Goal: Navigation & Orientation: Find specific page/section

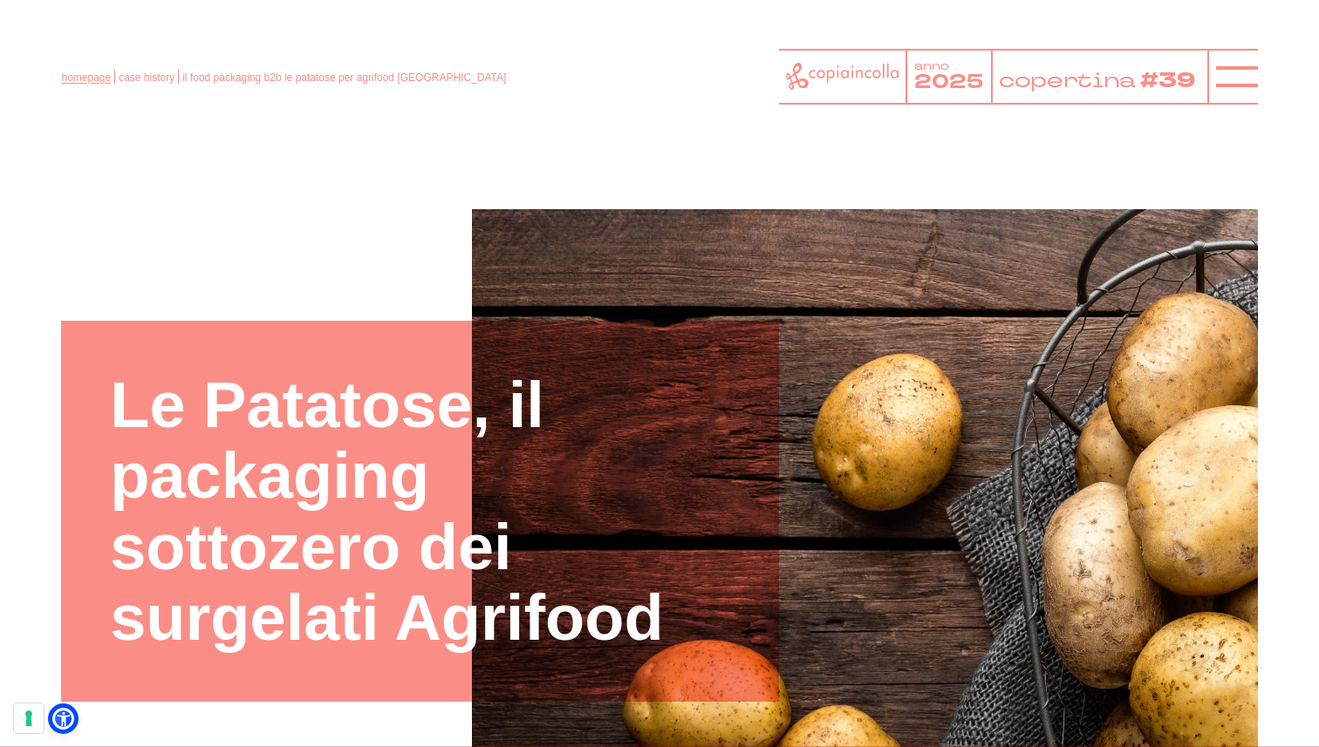
click at [93, 79] on link "homepage" at bounding box center [86, 78] width 50 height 12
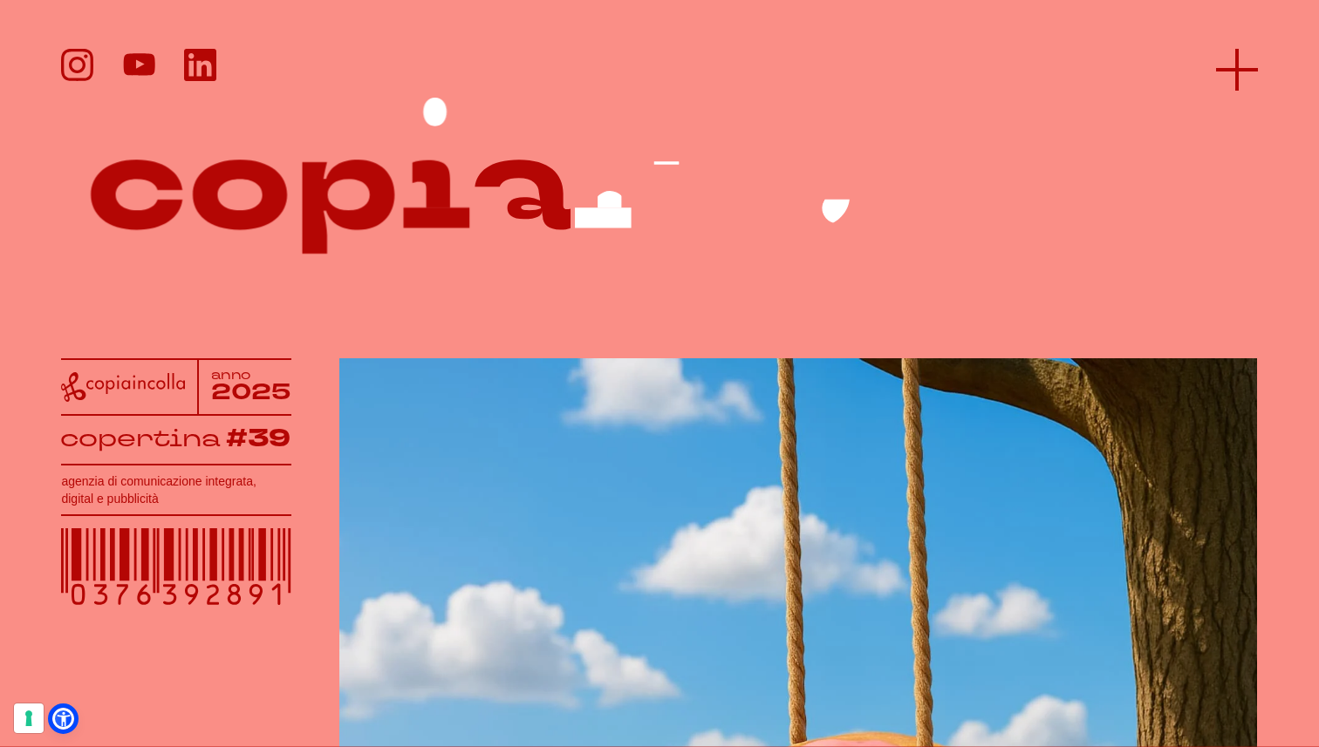
click at [1219, 70] on line at bounding box center [1237, 70] width 42 height 0
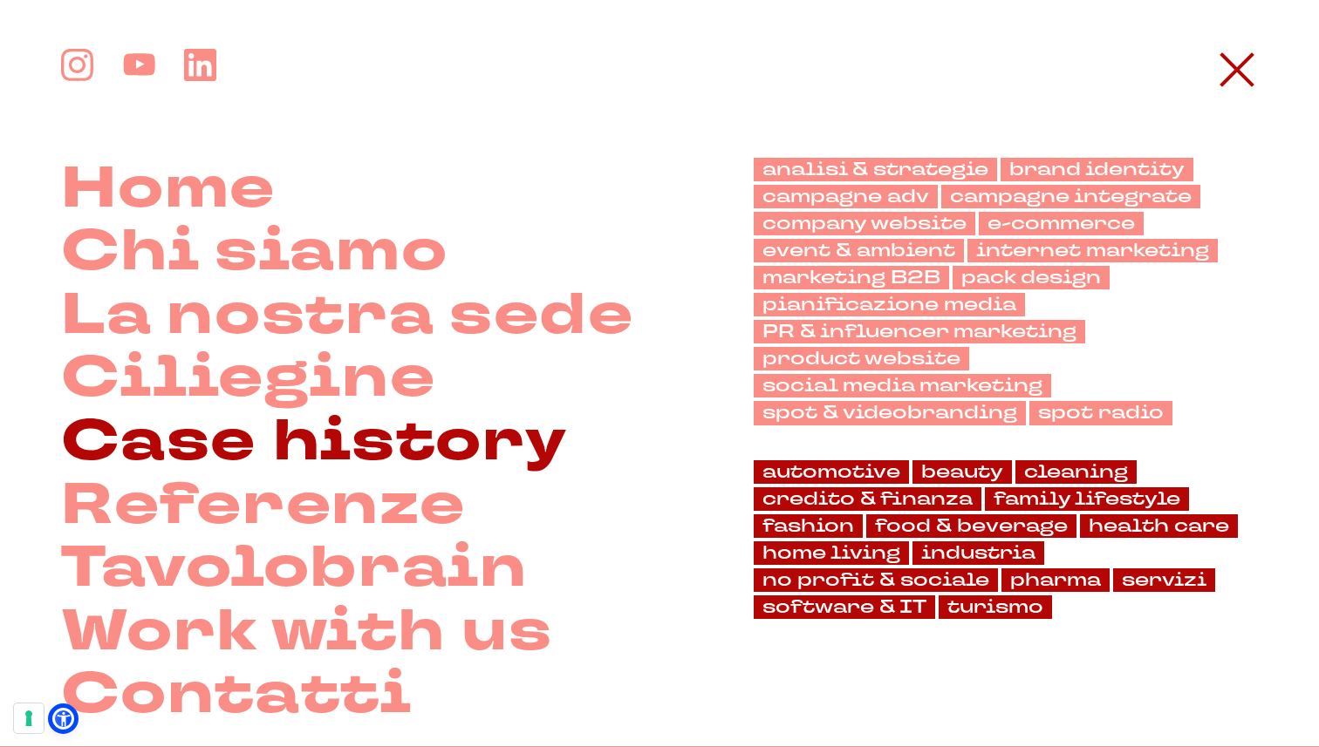
click at [283, 453] on link "Case history" at bounding box center [314, 443] width 506 height 64
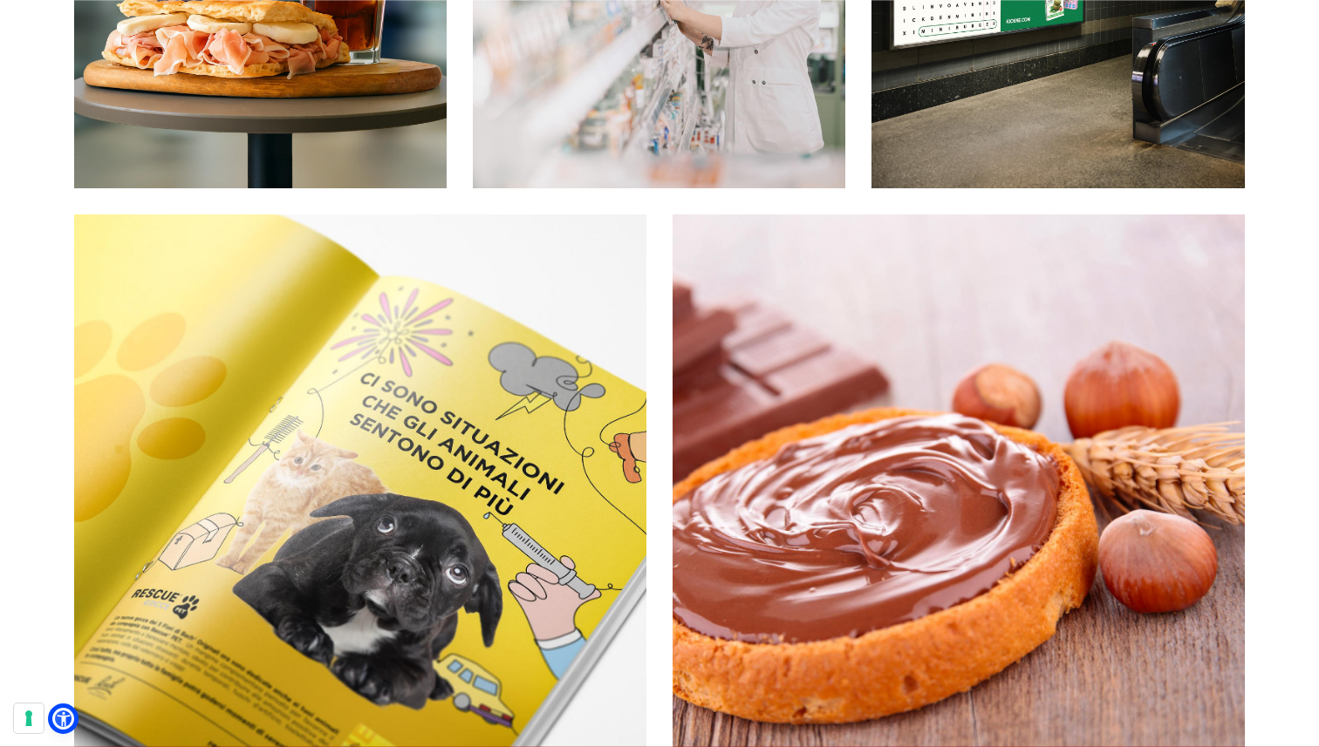
click at [283, 453] on div "Tutta la comunicazione Rescue e il lancio di Pet Le campagne per il marchio dei…" at bounding box center [360, 500] width 572 height 99
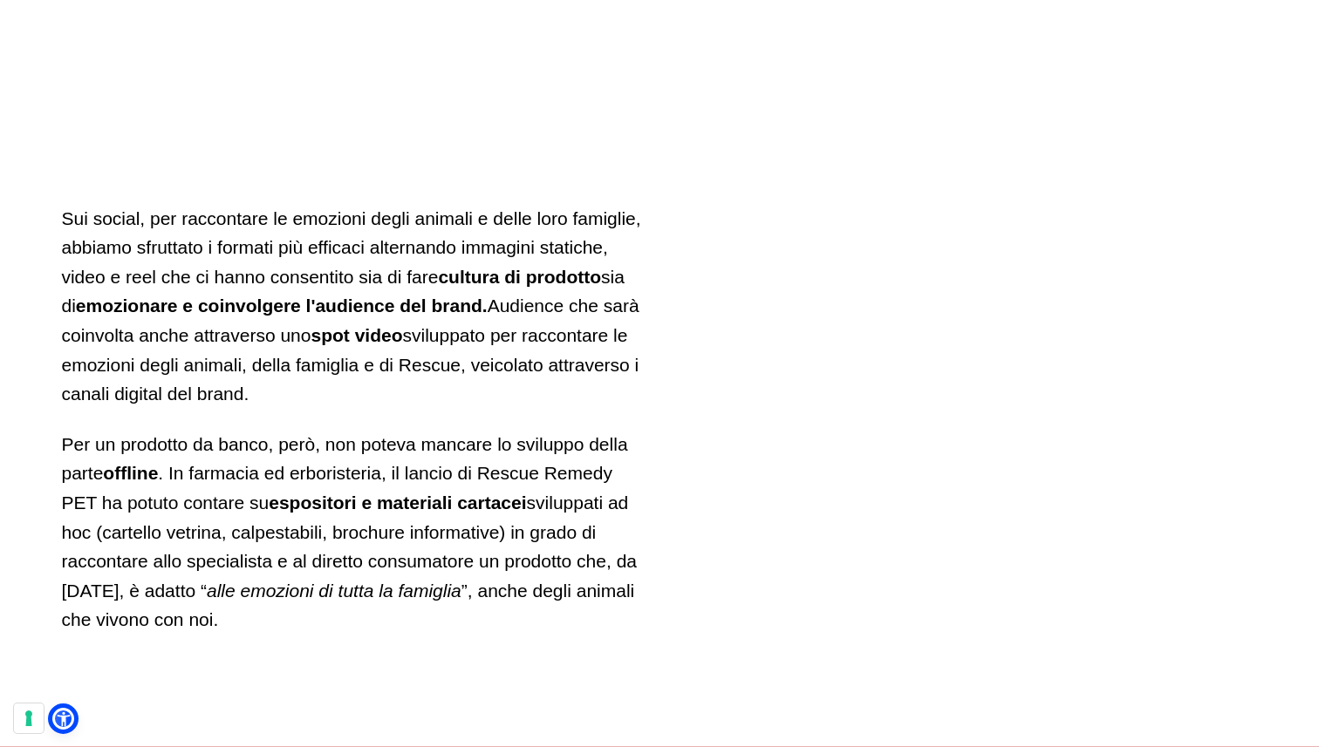
scroll to position [5694, 0]
